Goal: Communication & Community: Answer question/provide support

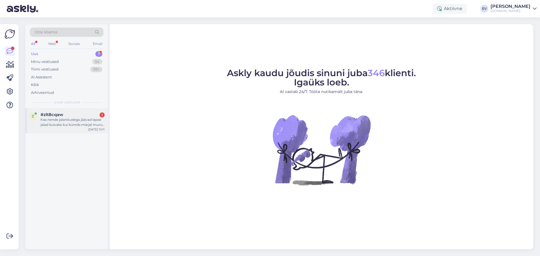
click at [80, 129] on div "z #zlt8cqaw 1 Kas nende jalanõudega jäävad lapse jalad kuivaks kui künnib märja…" at bounding box center [66, 120] width 83 height 25
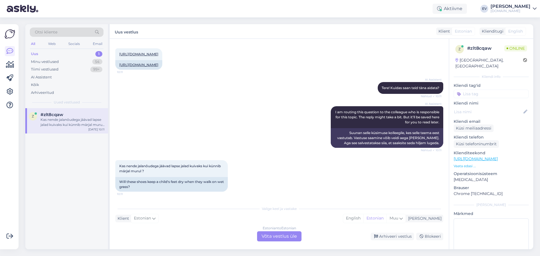
scroll to position [42, 0]
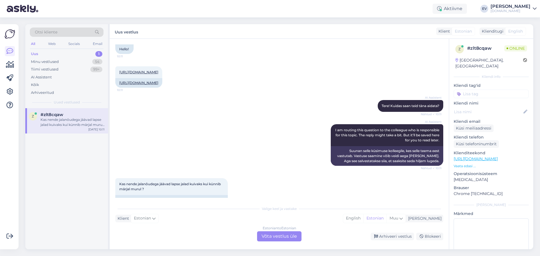
click at [276, 237] on div "Estonian to Estonian Võta vestlus üle" at bounding box center [279, 236] width 44 height 10
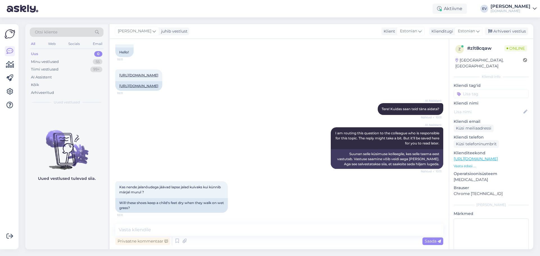
scroll to position [49, 0]
click at [188, 229] on textarea at bounding box center [279, 230] width 328 height 12
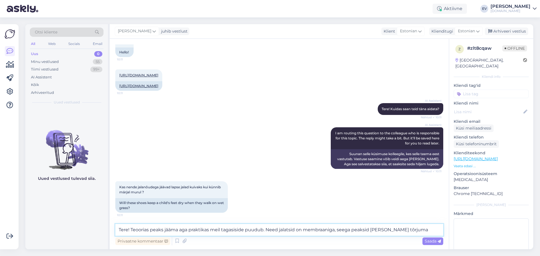
type textarea "Tere! Teoorias peaks jääma aga praktikas meil tagasiside puudub. Need jalatsid …"
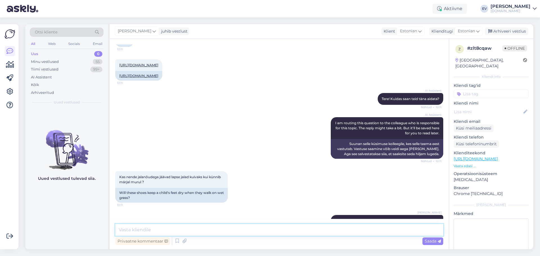
scroll to position [83, 0]
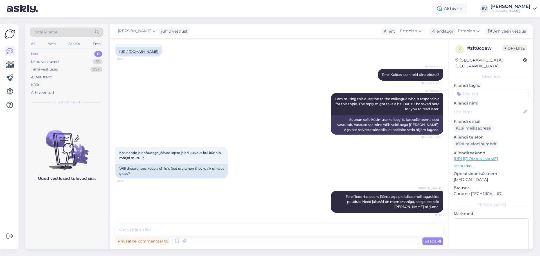
click at [505, 91] on input at bounding box center [491, 94] width 75 height 8
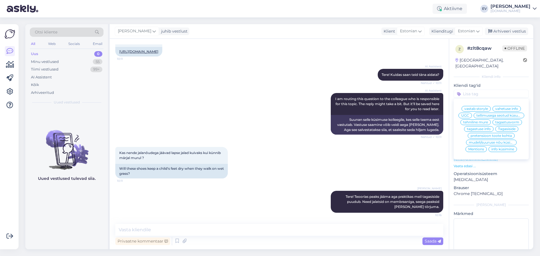
click at [507, 106] on div "vahetuse info" at bounding box center [506, 109] width 28 height 6
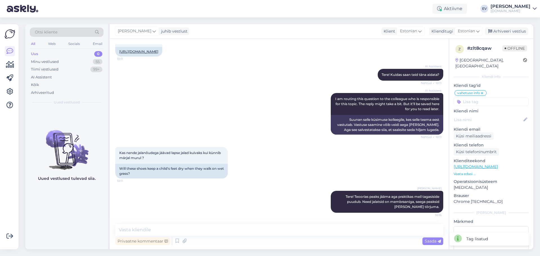
click at [483, 91] on icon at bounding box center [481, 93] width 3 height 4
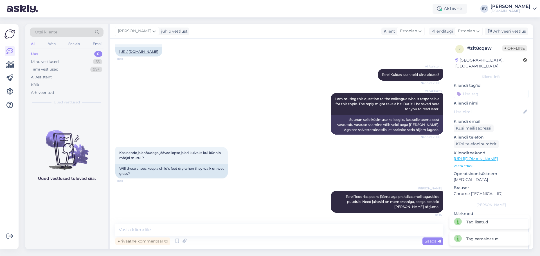
click at [498, 90] on input at bounding box center [491, 94] width 75 height 8
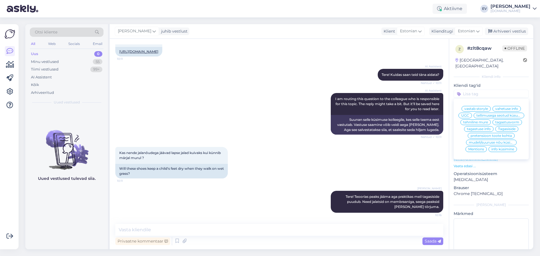
click at [503, 151] on span "info küsimine" at bounding box center [502, 149] width 23 height 3
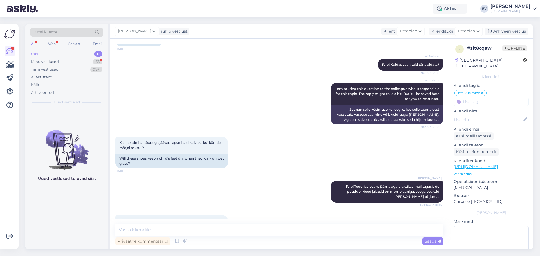
scroll to position [112, 0]
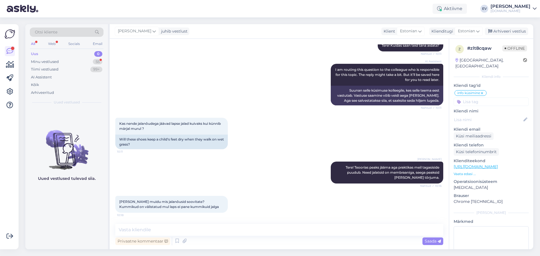
click at [515, 12] on div "[DOMAIN_NAME]" at bounding box center [510, 11] width 40 height 4
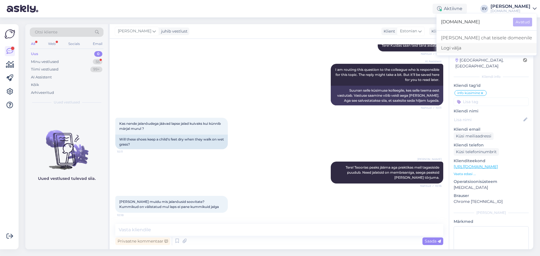
click at [485, 44] on div "Logi välja" at bounding box center [486, 48] width 100 height 10
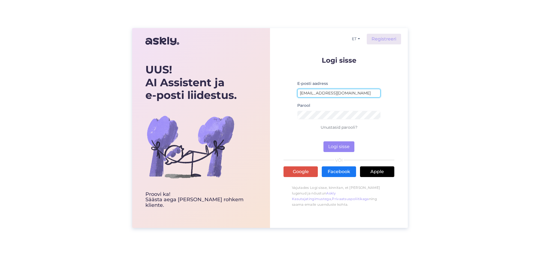
click at [321, 93] on input "[EMAIL_ADDRESS][DOMAIN_NAME]" at bounding box center [338, 93] width 83 height 9
type input "[EMAIL_ADDRESS][DOMAIN_NAME]"
click at [347, 143] on button "Logi sisse" at bounding box center [338, 146] width 31 height 11
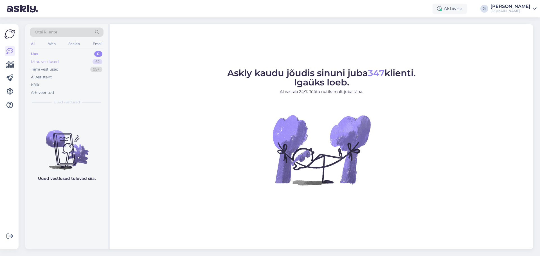
click at [89, 61] on div "Minu vestlused 62" at bounding box center [67, 62] width 74 height 8
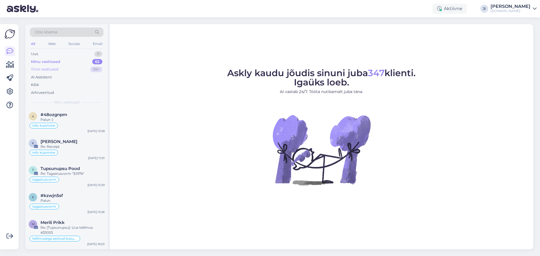
click at [92, 73] on div "Tiimi vestlused 99+" at bounding box center [67, 70] width 74 height 8
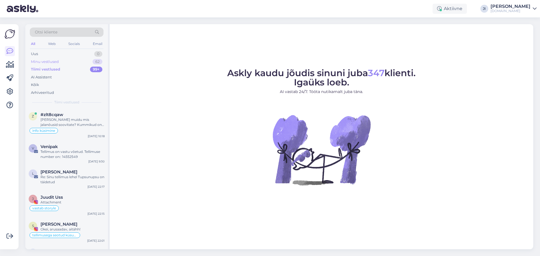
click at [94, 62] on div "62" at bounding box center [98, 62] width 10 height 6
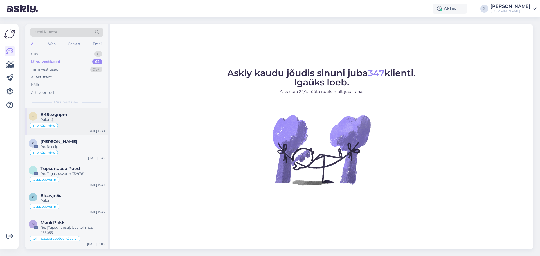
click at [87, 125] on div "info küsimine" at bounding box center [67, 125] width 76 height 7
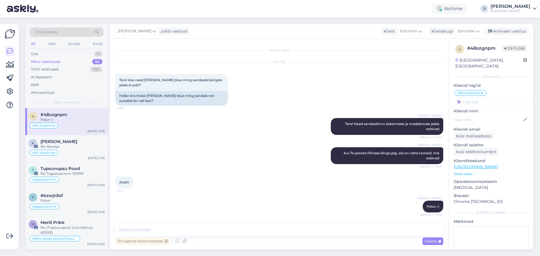
click at [89, 62] on div "Minu vestlused 62" at bounding box center [67, 62] width 74 height 8
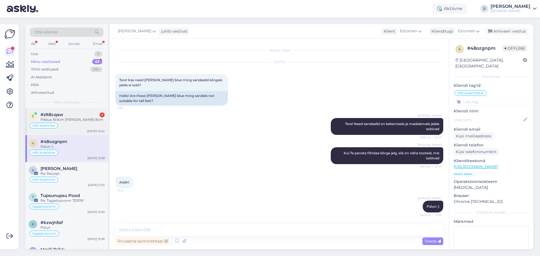
click at [93, 115] on div "#zlt8cqaw 1" at bounding box center [72, 114] width 64 height 5
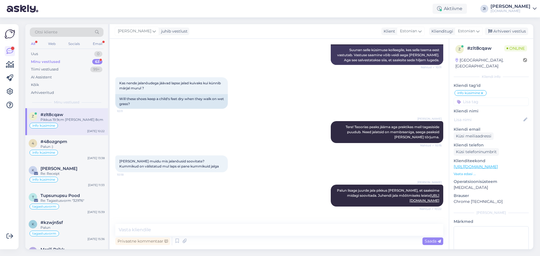
scroll to position [171, 0]
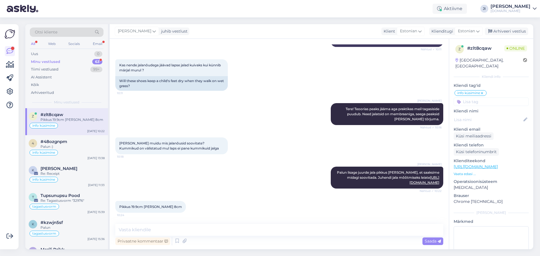
click at [89, 61] on div "Minu vestlused 63" at bounding box center [67, 62] width 74 height 8
click at [223, 242] on div "Privaatne kommentaar Saada" at bounding box center [279, 241] width 328 height 11
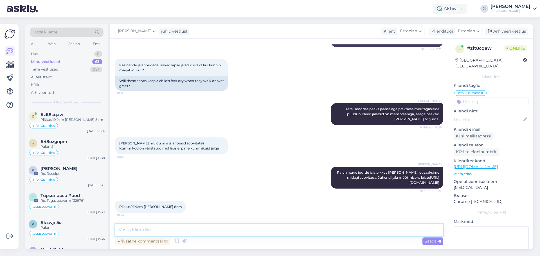
click at [182, 233] on textarea at bounding box center [279, 230] width 328 height 12
type textarea "t"
paste textarea "[URL][DOMAIN_NAME][US_STATE]"
type textarea "Lapsele võiks sobida [URL][DOMAIN_NAME][US_STATE]"
click at [432, 244] on div "Saada" at bounding box center [432, 242] width 21 height 8
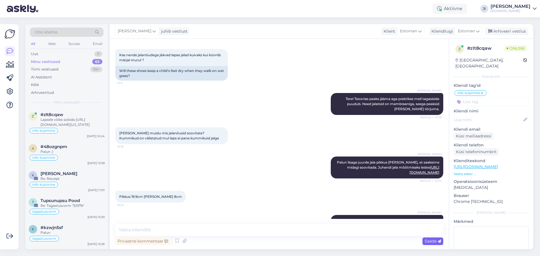
scroll to position [210, 0]
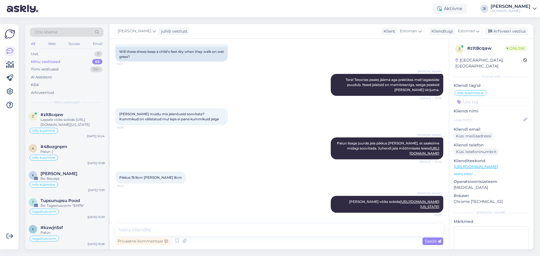
click at [251, 244] on div "Privaatne kommentaar Saada" at bounding box center [279, 241] width 328 height 11
click at [209, 232] on textarea at bounding box center [279, 230] width 328 height 12
type textarea "suurus 33"
click at [433, 242] on span "Saada" at bounding box center [433, 241] width 16 height 5
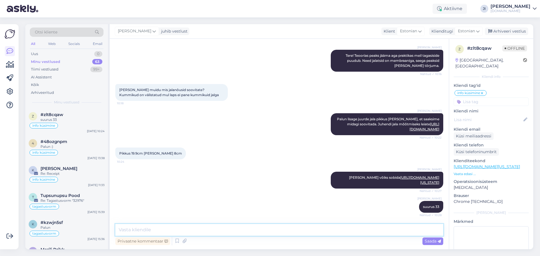
click at [205, 229] on textarea at bounding box center [279, 230] width 328 height 12
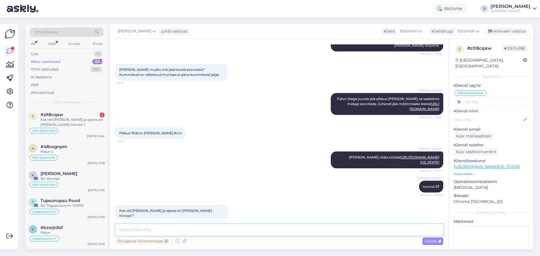
scroll to position [258, 0]
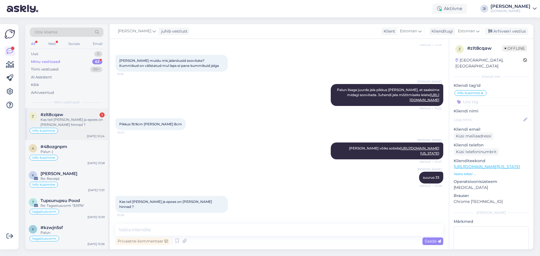
click at [96, 123] on div "Kas teil [PERSON_NAME] ja epoes on [PERSON_NAME] hinnad ?" at bounding box center [72, 122] width 64 height 10
click at [207, 227] on textarea at bounding box center [279, 230] width 328 height 12
type textarea "j"
type textarea "jah on"
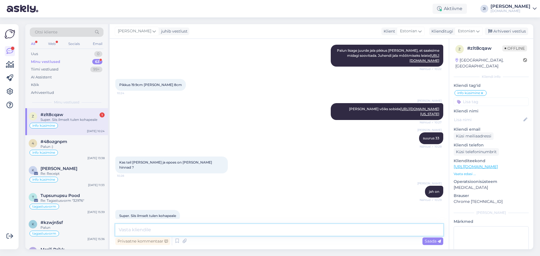
scroll to position [307, 0]
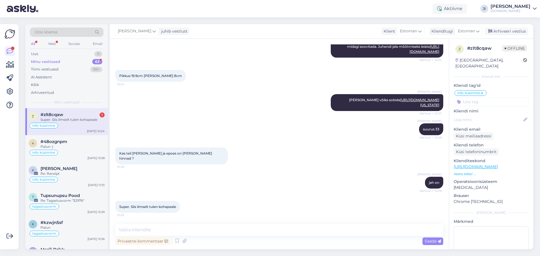
click at [74, 125] on div "info küsimine" at bounding box center [67, 125] width 76 height 7
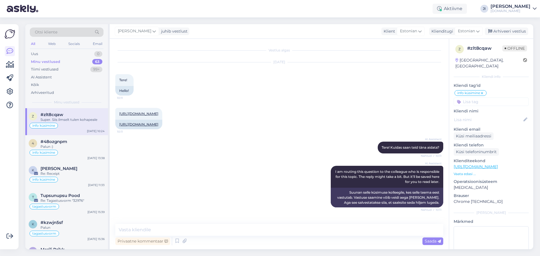
click at [72, 121] on div "Super. Siis ilmselt tulen kohapeale" at bounding box center [72, 119] width 64 height 5
click at [68, 147] on div "Palun :)" at bounding box center [72, 146] width 64 height 5
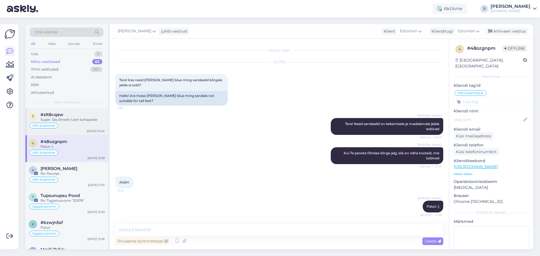
click at [80, 125] on div "info küsimine" at bounding box center [67, 125] width 76 height 7
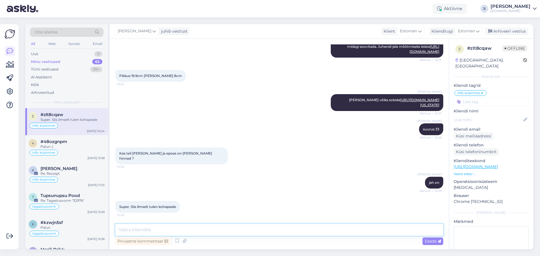
click at [193, 231] on textarea at bounding box center [279, 230] width 328 height 12
type textarea "J"
type textarea "Hästi :) Kotumiseni!"
click at [431, 241] on span "Saada" at bounding box center [433, 241] width 16 height 5
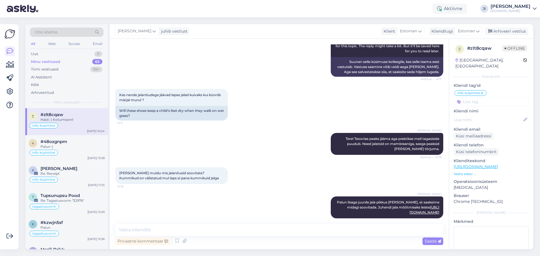
scroll to position [0, 0]
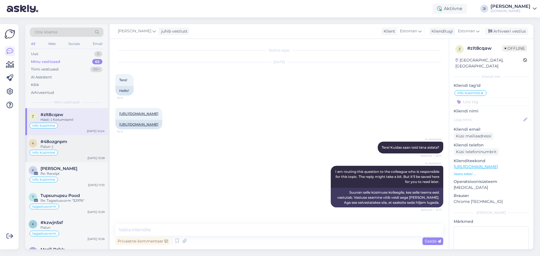
click at [58, 148] on div "Palun :)" at bounding box center [72, 146] width 64 height 5
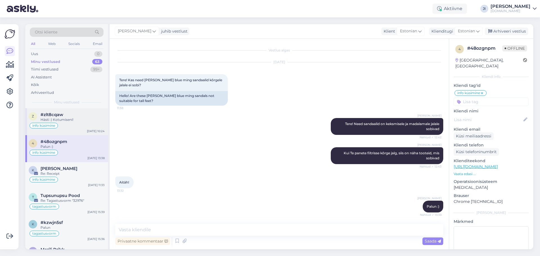
click at [66, 123] on div "info küsimine" at bounding box center [67, 125] width 76 height 7
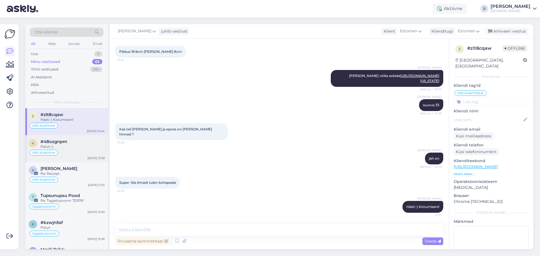
click at [70, 148] on div "Palun :)" at bounding box center [72, 146] width 64 height 5
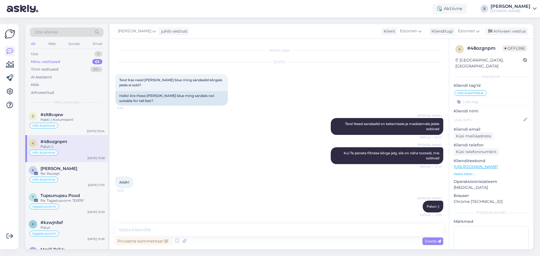
click at [79, 63] on div "Minu vestlused 63" at bounding box center [67, 62] width 74 height 8
click at [76, 116] on div "#zlt8cqaw" at bounding box center [72, 114] width 64 height 5
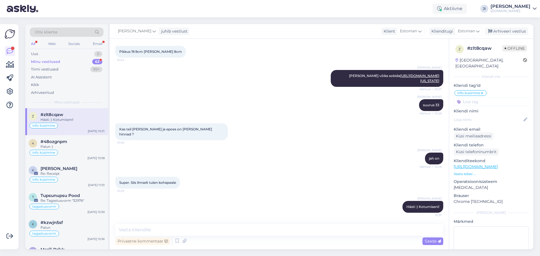
click at [93, 62] on div "63" at bounding box center [97, 62] width 10 height 6
